Goal: Task Accomplishment & Management: Complete application form

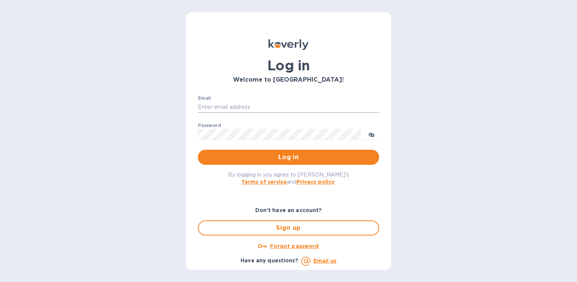
click at [252, 106] on input "Email" at bounding box center [288, 107] width 181 height 11
type input "venchiusap@venchi.com"
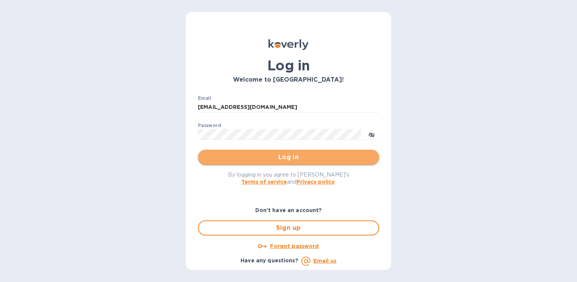
click at [264, 154] on span "Log in" at bounding box center [288, 156] width 169 height 9
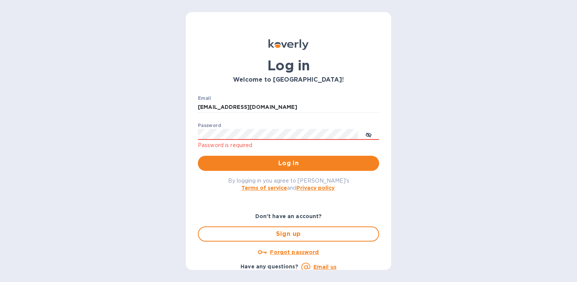
click at [290, 250] on u "Forgot password" at bounding box center [294, 252] width 49 height 6
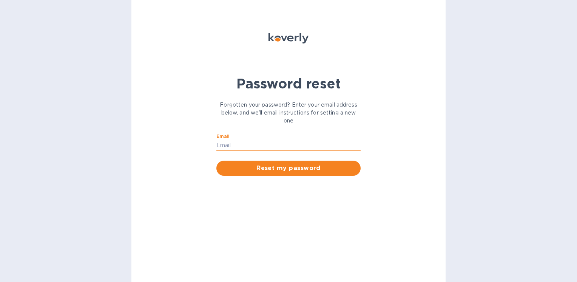
click at [249, 143] on input "Email" at bounding box center [288, 145] width 144 height 11
type input "venchiusap@venchi.com"
click at [261, 160] on p "​" at bounding box center [288, 156] width 144 height 9
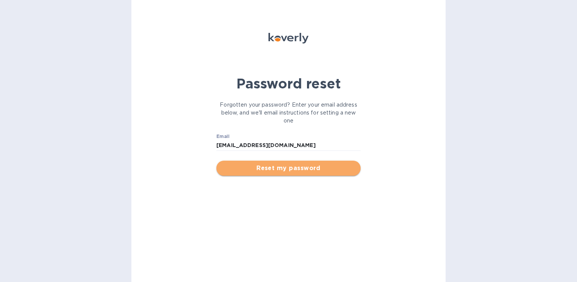
click at [261, 165] on span "Reset my password" at bounding box center [288, 167] width 132 height 9
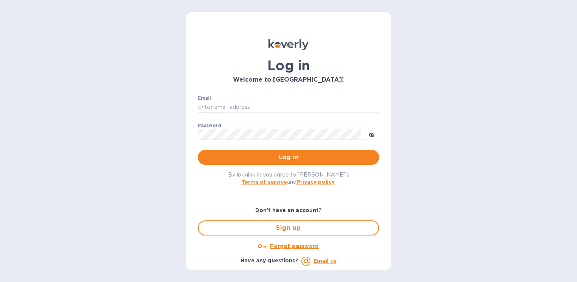
click at [275, 226] on span "Sign up" at bounding box center [289, 227] width 168 height 9
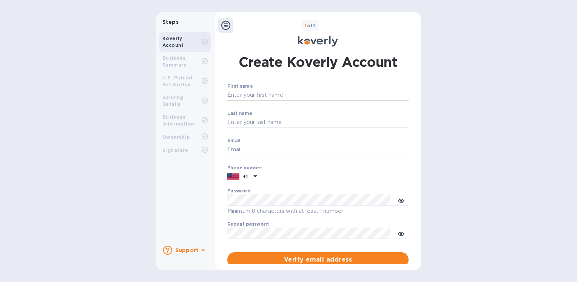
click at [262, 98] on input "First name" at bounding box center [317, 94] width 181 height 11
type input "Venchi"
type input "Inc."
type input "venchiusap@venchi.com"
type input "Venchi US"
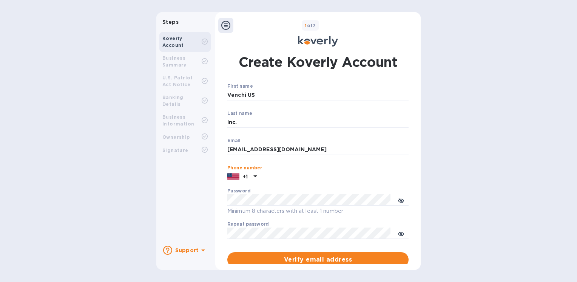
click at [276, 174] on input "text" at bounding box center [334, 176] width 149 height 11
click at [274, 177] on input "text" at bounding box center [334, 176] width 149 height 11
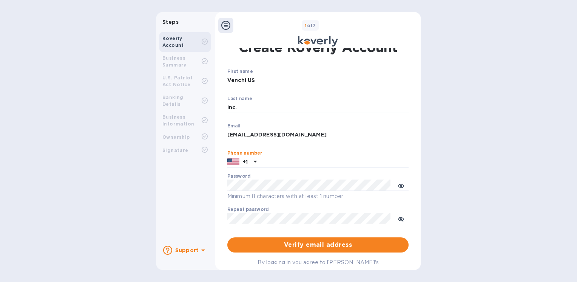
scroll to position [14, 0]
click at [262, 165] on input "text" at bounding box center [334, 162] width 149 height 11
click at [247, 161] on div "+1" at bounding box center [245, 162] width 8 height 11
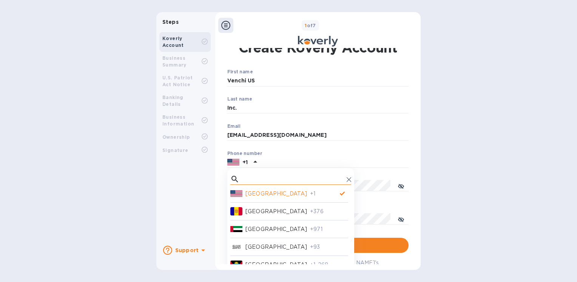
click at [260, 180] on input "text" at bounding box center [292, 179] width 101 height 11
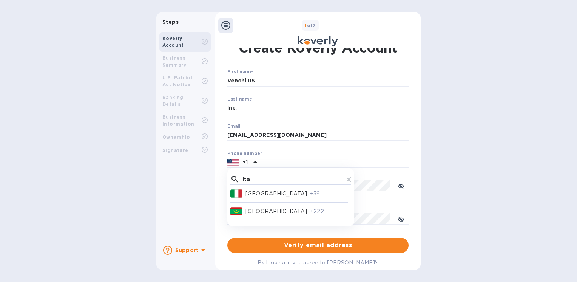
type input "ita"
click at [310, 189] on p "+39" at bounding box center [329, 193] width 38 height 8
click at [285, 157] on input "text" at bounding box center [336, 162] width 143 height 11
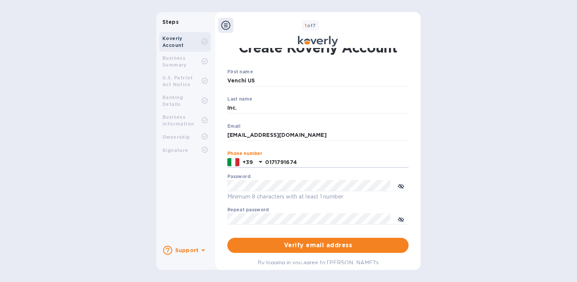
type input "0171791674"
click at [296, 179] on div "Password Minimum 8 characters with at least 1 number" at bounding box center [317, 187] width 181 height 27
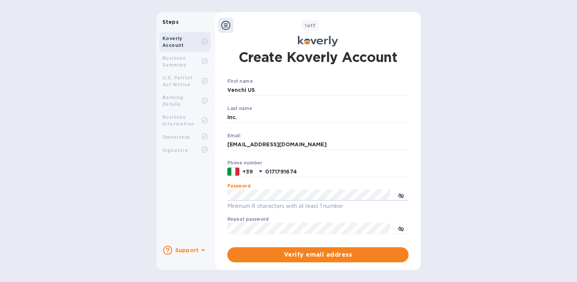
scroll to position [0, 0]
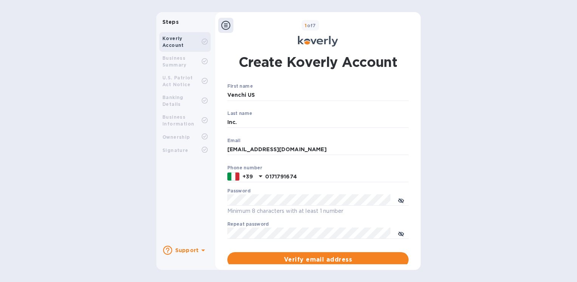
click at [266, 192] on div "Password Minimum 8 characters with at least 1 number" at bounding box center [317, 201] width 181 height 27
click at [296, 256] on span "Verify email address" at bounding box center [317, 259] width 169 height 9
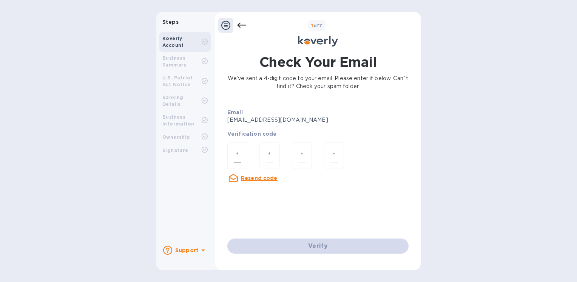
click at [242, 159] on div at bounding box center [237, 155] width 20 height 27
click at [230, 157] on div at bounding box center [237, 155] width 20 height 27
type input "3"
type input "8"
type input "9"
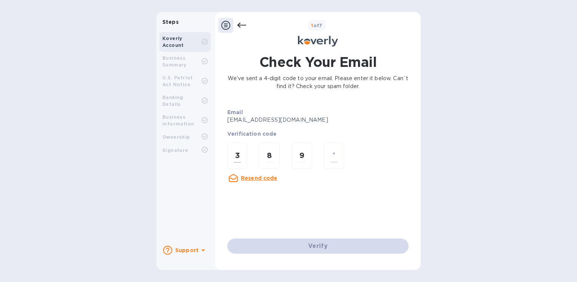
type input "0"
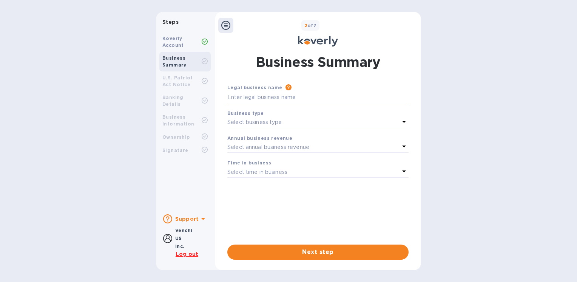
click at [245, 99] on input "text" at bounding box center [317, 97] width 181 height 11
click at [285, 122] on div "Select business type" at bounding box center [313, 122] width 172 height 11
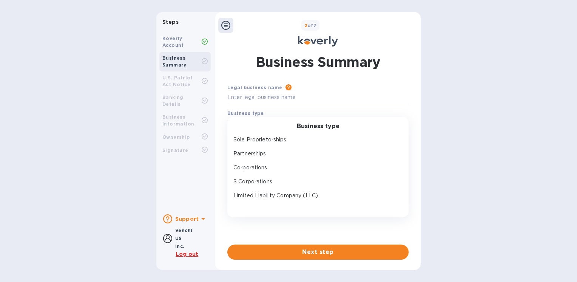
click at [264, 225] on div "Legal business name Please provide the legal name that appears on your SS-4 for…" at bounding box center [317, 157] width 181 height 149
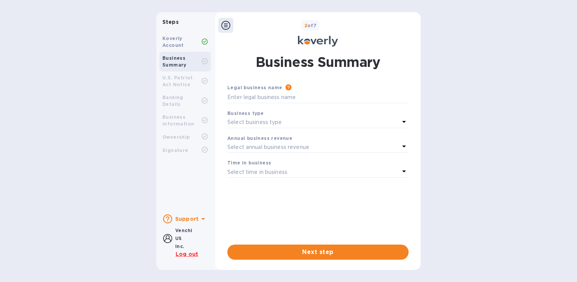
click at [292, 172] on div "Select time in business" at bounding box center [313, 171] width 172 height 11
click at [297, 159] on div "Time in business Select time in business" at bounding box center [317, 168] width 187 height 25
click at [296, 98] on input "text" at bounding box center [317, 97] width 181 height 11
click at [317, 256] on button "Next step" at bounding box center [317, 251] width 181 height 15
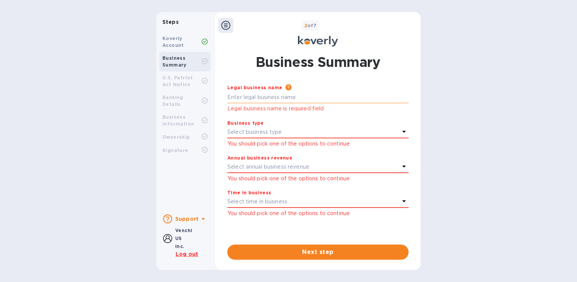
click at [297, 95] on input "text" at bounding box center [317, 97] width 181 height 11
type input "Venchi US Inc."
click at [293, 132] on div "Select business type" at bounding box center [313, 132] width 172 height 11
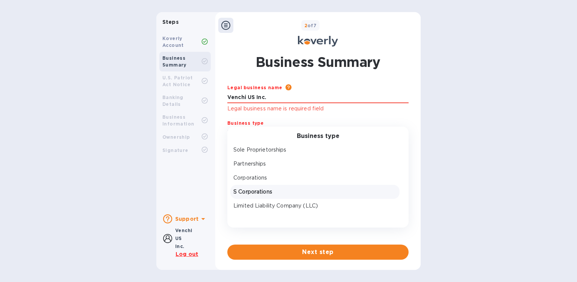
scroll to position [11, 0]
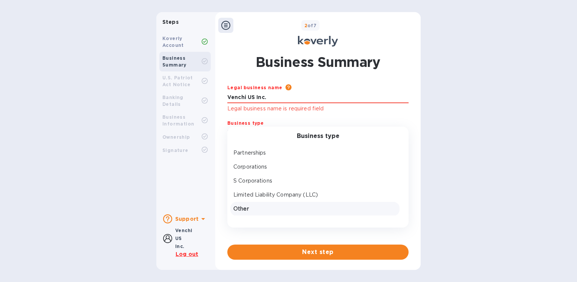
click at [264, 208] on p "Other" at bounding box center [314, 209] width 163 height 8
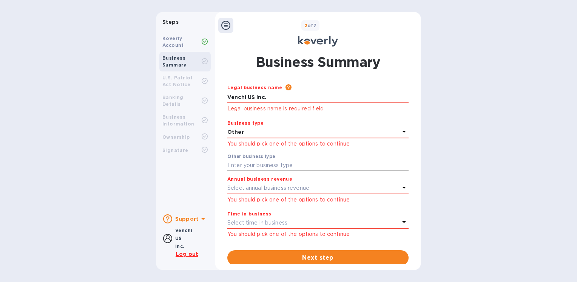
click at [264, 163] on input "text" at bounding box center [317, 165] width 181 height 11
click at [278, 133] on p "Other" at bounding box center [313, 132] width 172 height 8
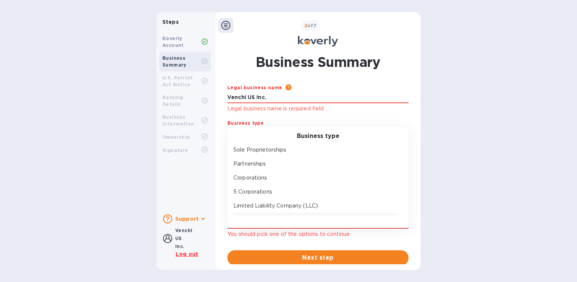
click at [304, 127] on div "Business type Sole Proprietorships Partnerships Corporations S Corporations Lim…" at bounding box center [317, 176] width 181 height 101
